Goal: Transaction & Acquisition: Purchase product/service

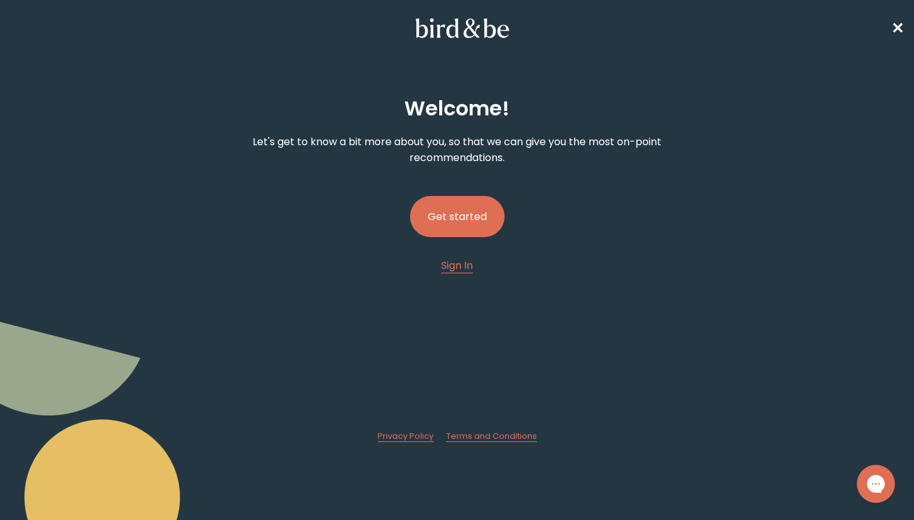
click at [473, 230] on button "Get started" at bounding box center [457, 216] width 95 height 41
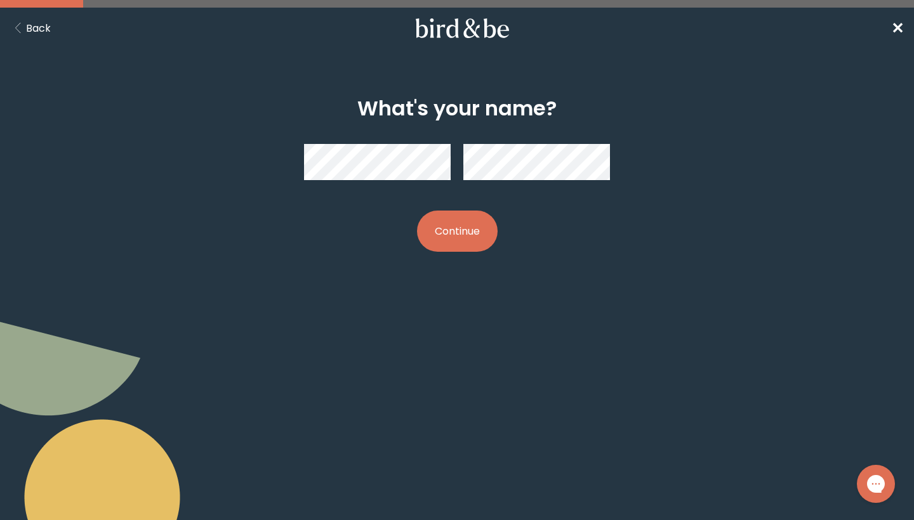
click at [471, 233] on button "Continue" at bounding box center [457, 231] width 81 height 41
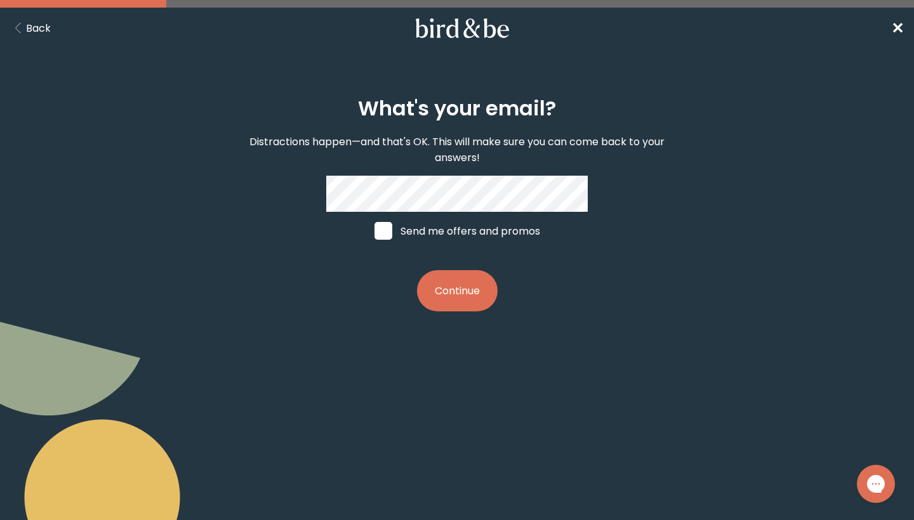
click at [486, 282] on button "Continue" at bounding box center [457, 290] width 81 height 41
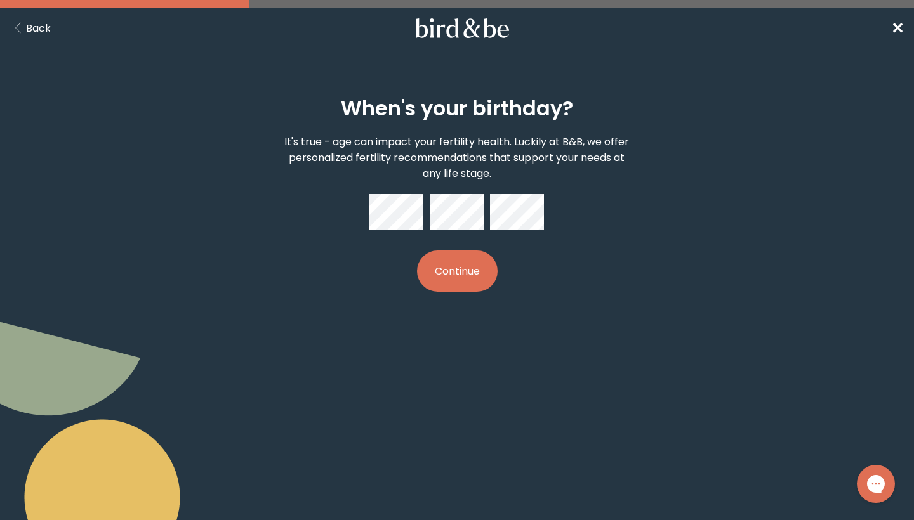
click at [474, 271] on button "Continue" at bounding box center [457, 271] width 81 height 41
click at [472, 267] on button "Continue" at bounding box center [457, 271] width 81 height 41
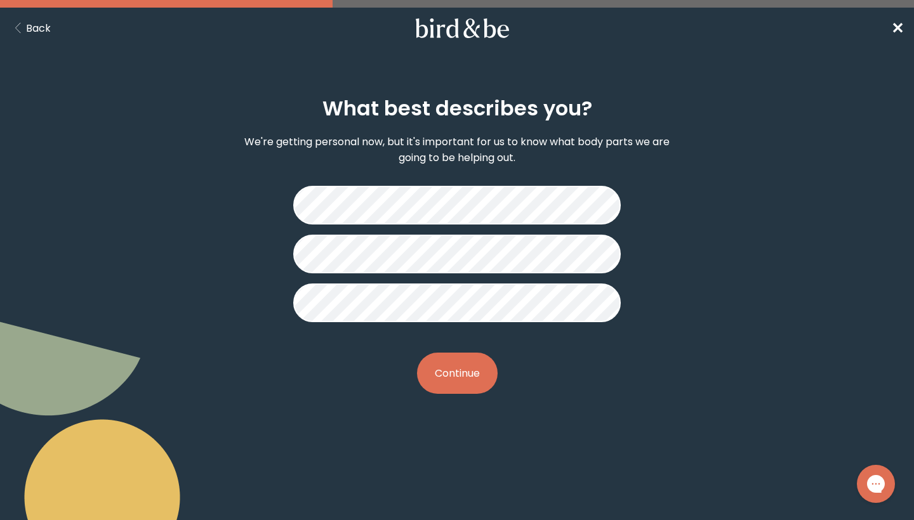
click at [466, 388] on button "Continue" at bounding box center [457, 373] width 81 height 41
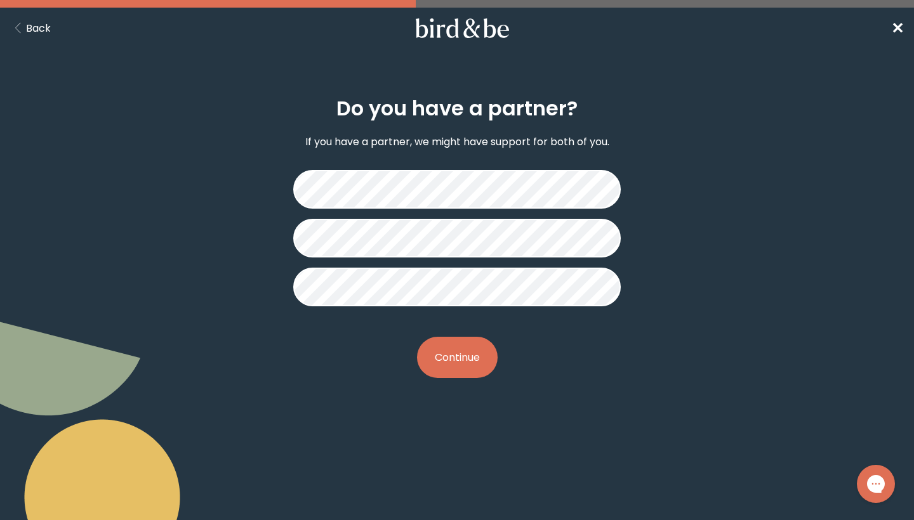
click at [478, 360] on button "Continue" at bounding box center [457, 357] width 81 height 41
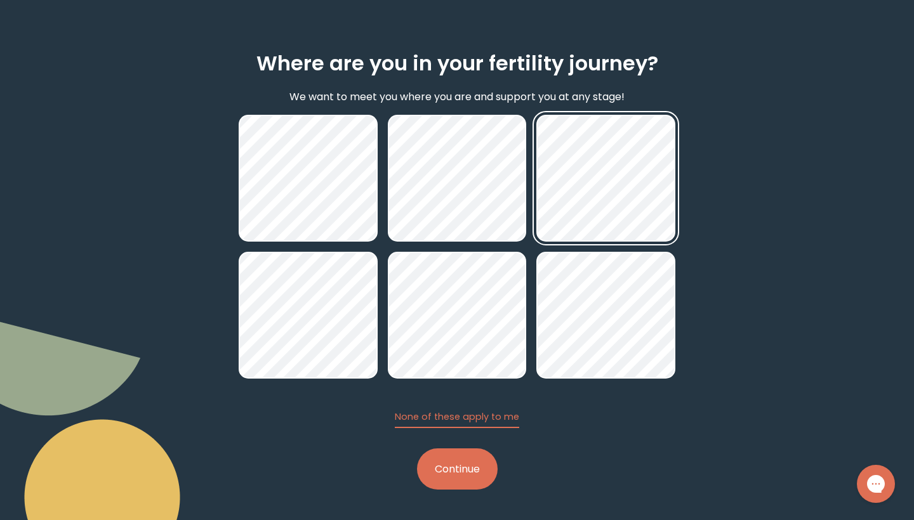
scroll to position [45, 0]
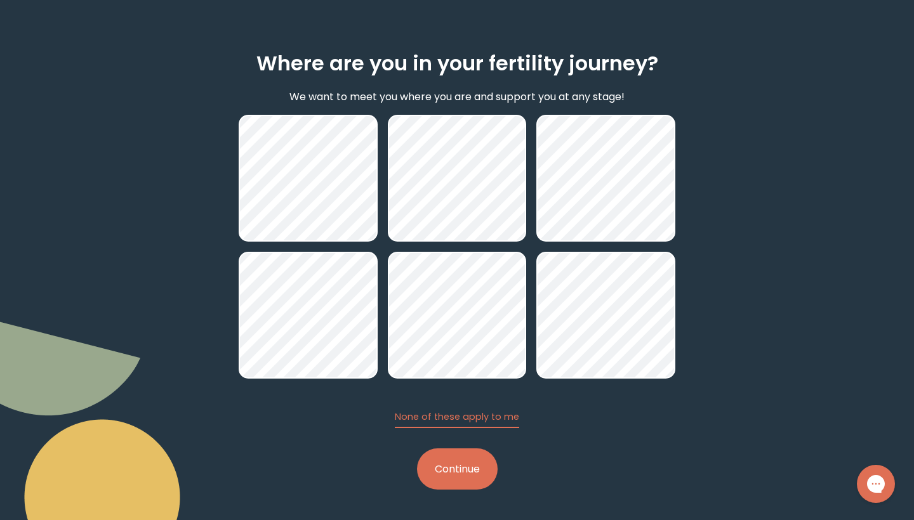
click at [452, 467] on button "Continue" at bounding box center [457, 469] width 81 height 41
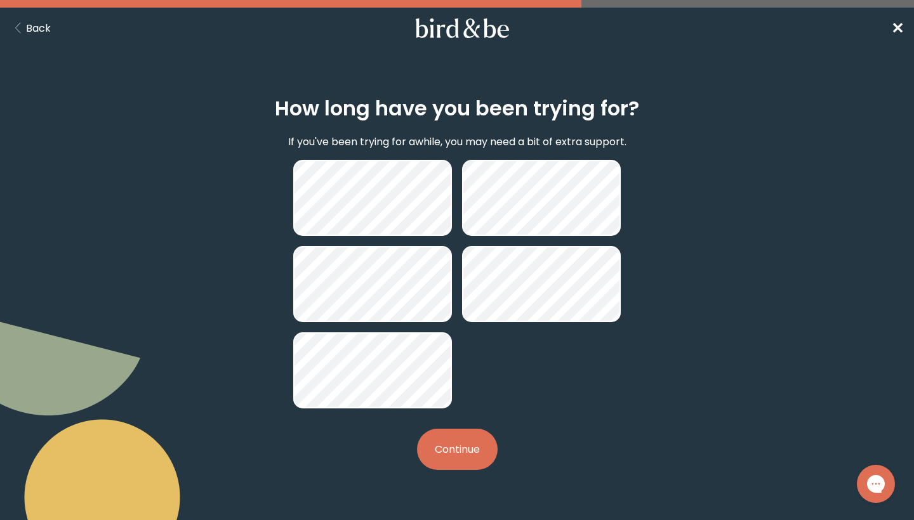
click at [457, 452] on button "Continue" at bounding box center [457, 449] width 81 height 41
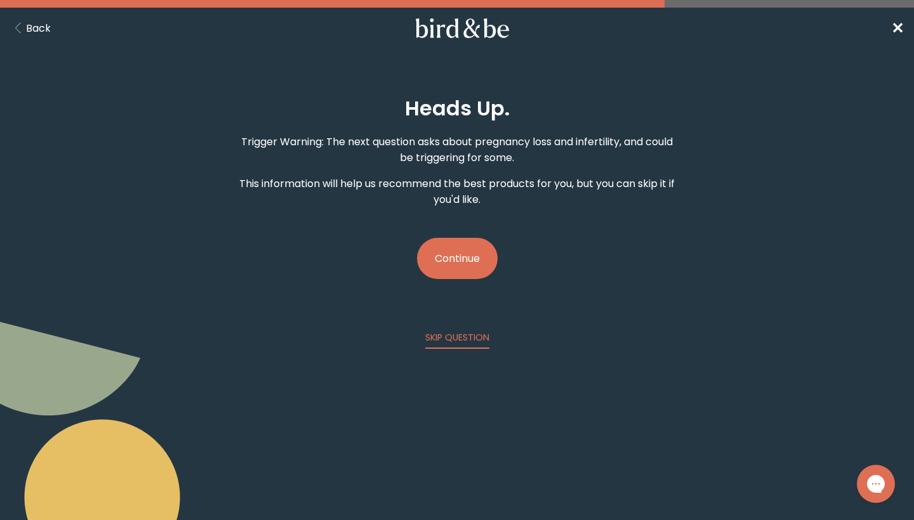
click at [465, 260] on button "Continue" at bounding box center [457, 258] width 81 height 41
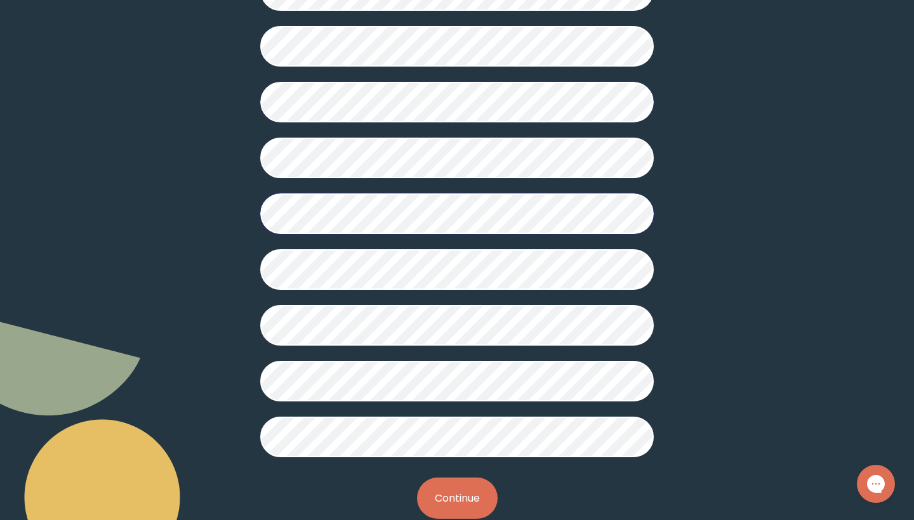
scroll to position [268, 0]
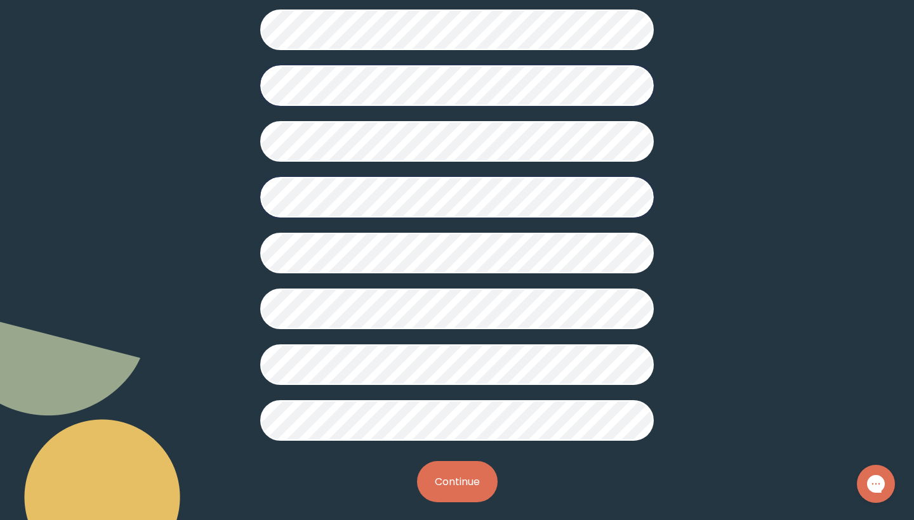
click at [442, 490] on button "Continue" at bounding box center [457, 481] width 81 height 41
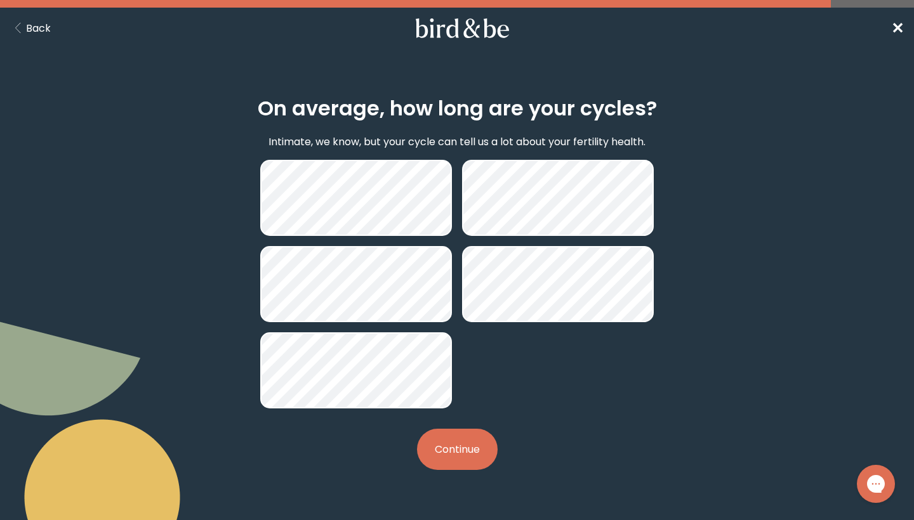
click at [466, 459] on button "Continue" at bounding box center [457, 449] width 81 height 41
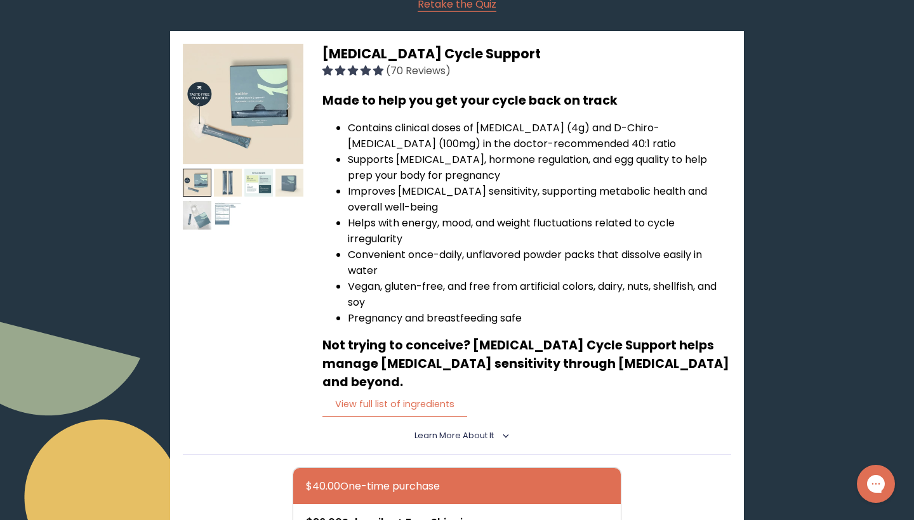
scroll to position [195, 0]
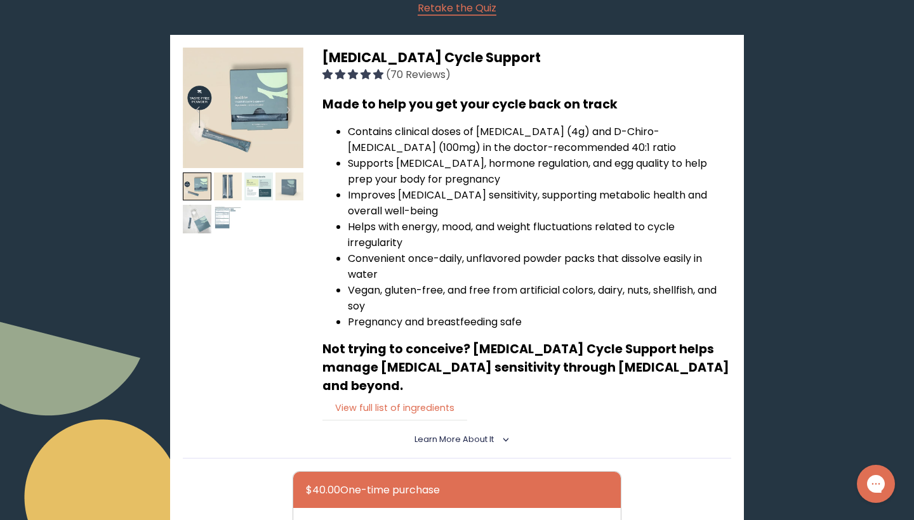
click at [414, 395] on button "View full list of ingredients" at bounding box center [394, 408] width 145 height 26
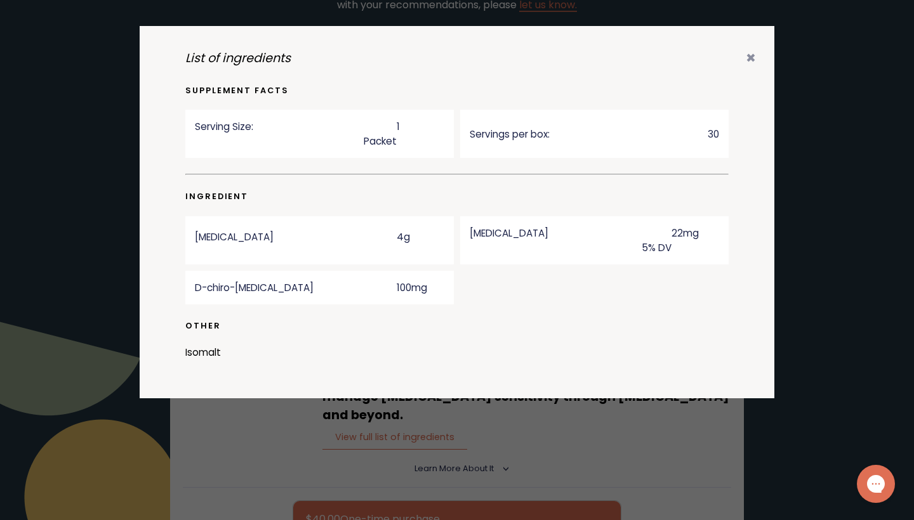
scroll to position [141, 0]
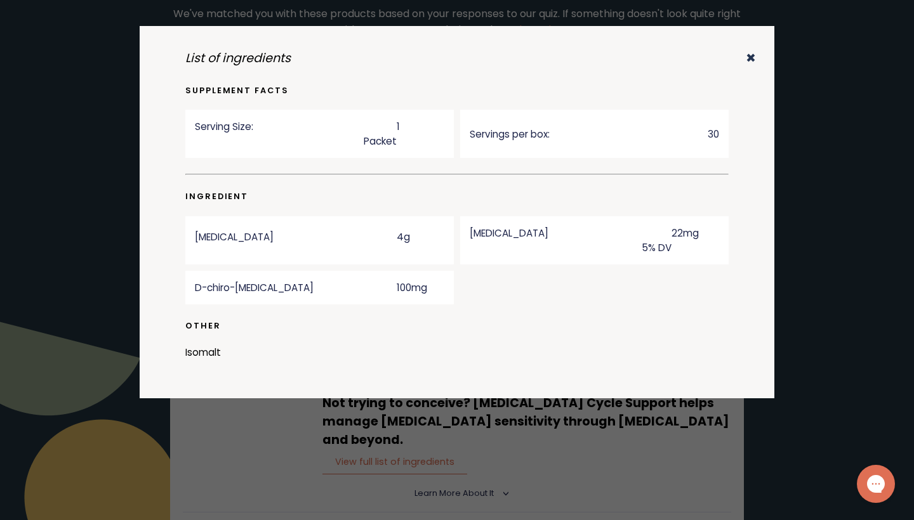
click at [747, 58] on icon "✖" at bounding box center [750, 57] width 10 height 17
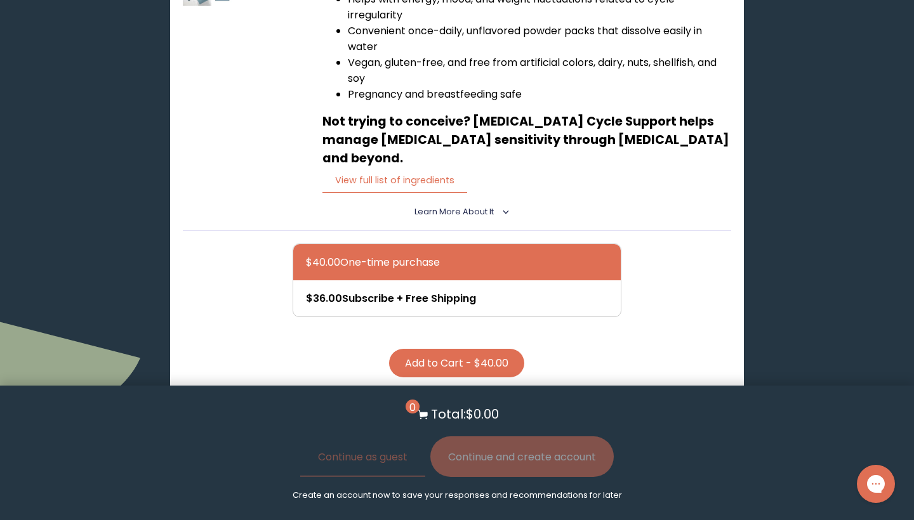
scroll to position [430, 0]
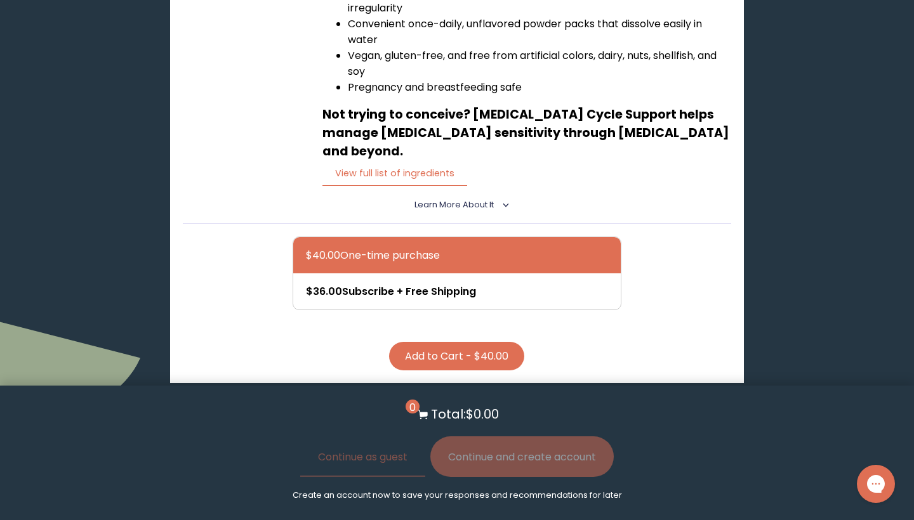
click at [464, 342] on button "Add to Cart - $40.00" at bounding box center [456, 356] width 135 height 29
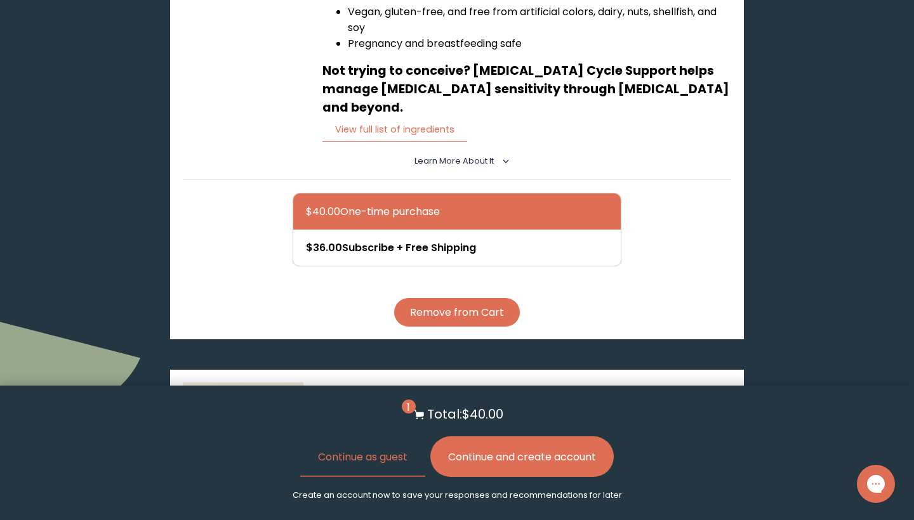
scroll to position [478, 0]
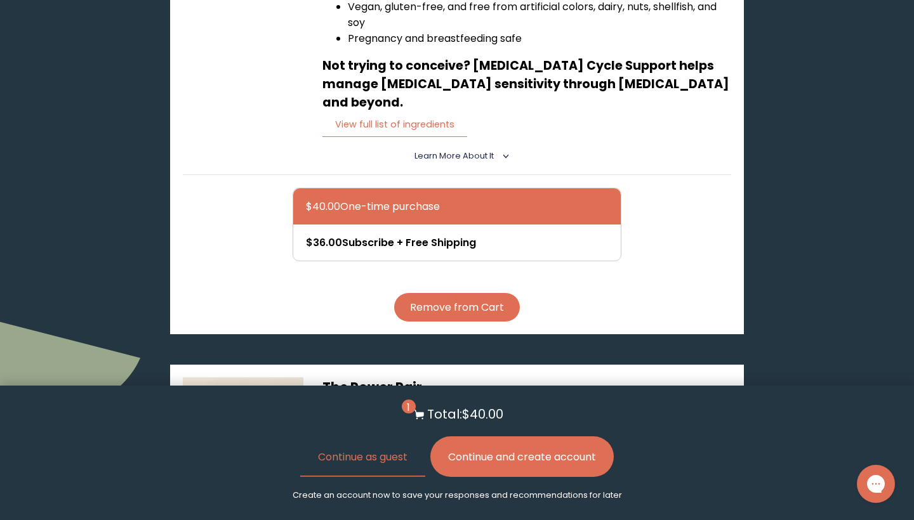
click at [513, 461] on button "Continue and create account" at bounding box center [521, 457] width 183 height 41
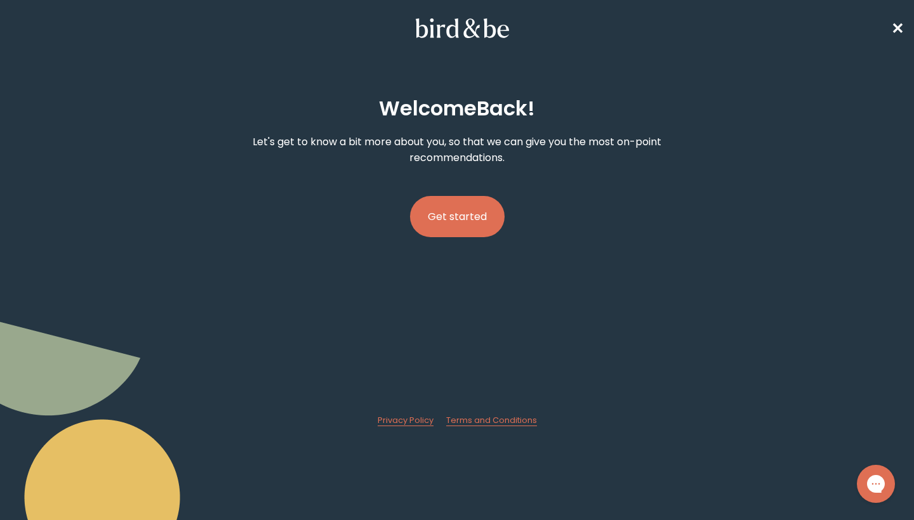
click at [896, 25] on span "✕" at bounding box center [897, 28] width 13 height 21
